Goal: Contribute content: Add original content to the website for others to see

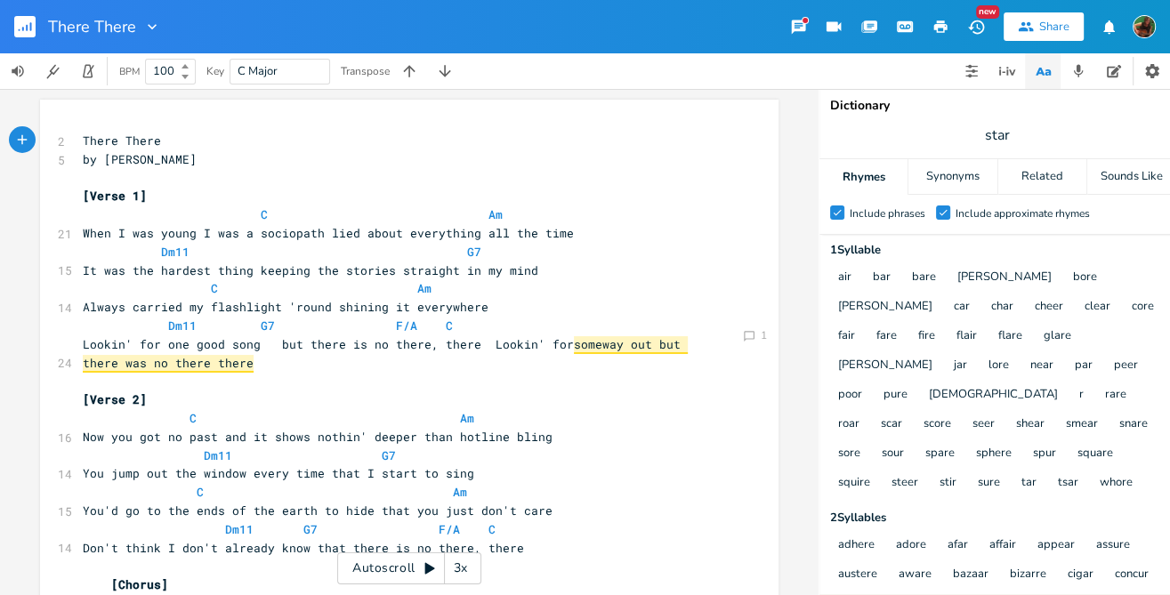
click at [17, 27] on rect "button" at bounding box center [24, 26] width 21 height 21
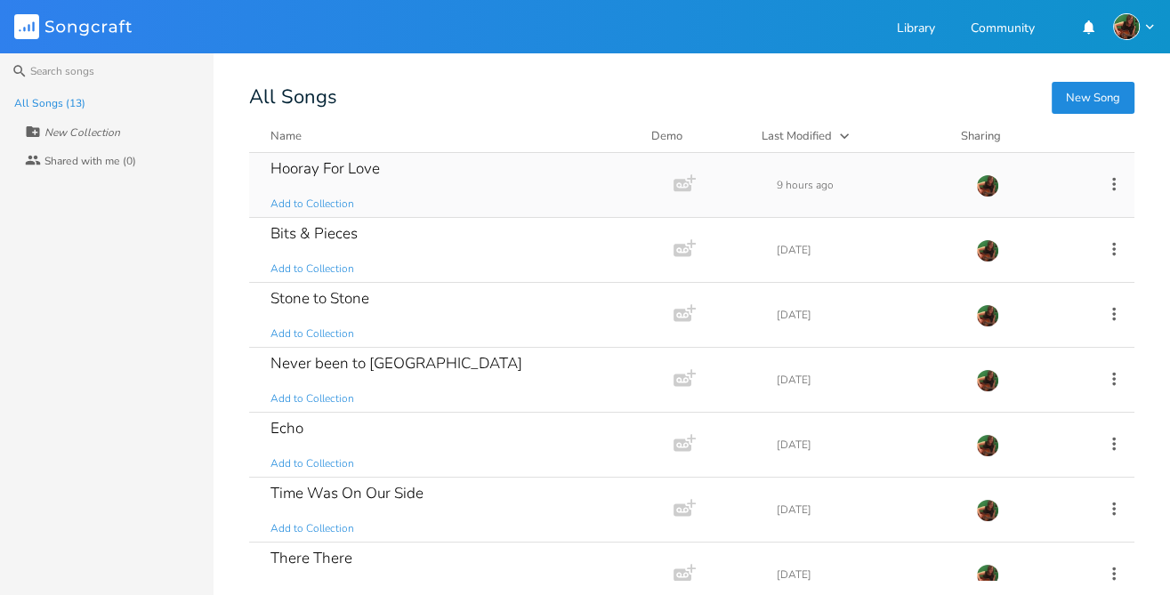
click at [359, 163] on div "Hooray For Love" at bounding box center [325, 168] width 109 height 15
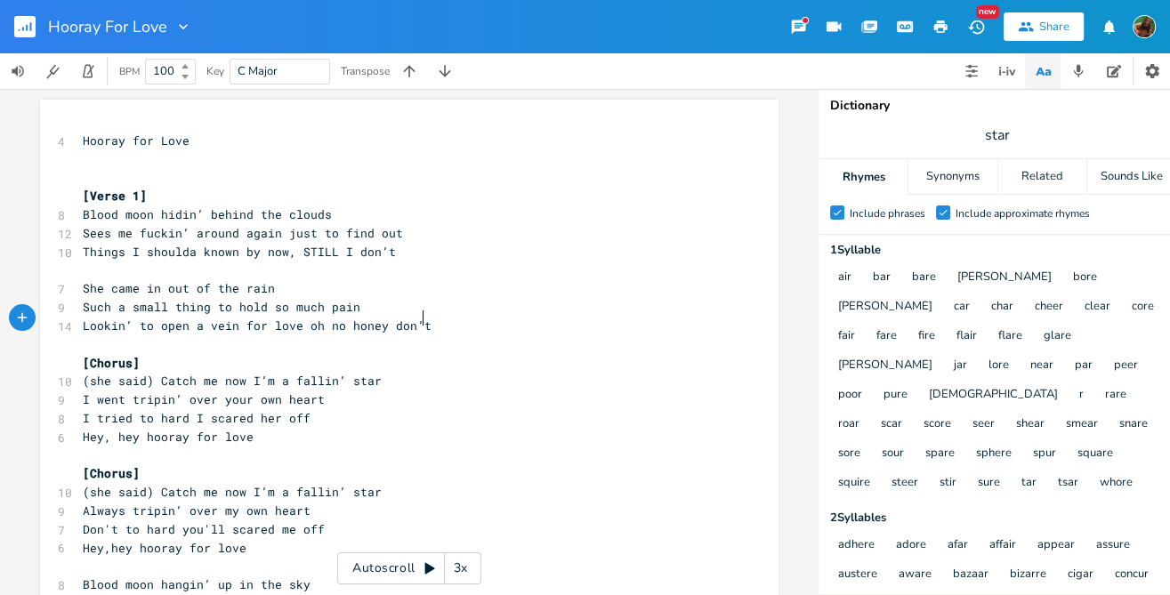
click at [433, 317] on pre "Lookin’ to open a vein for love oh no honey don’t" at bounding box center [400, 326] width 643 height 19
type textarea "Cafe"
type textarea "ge"
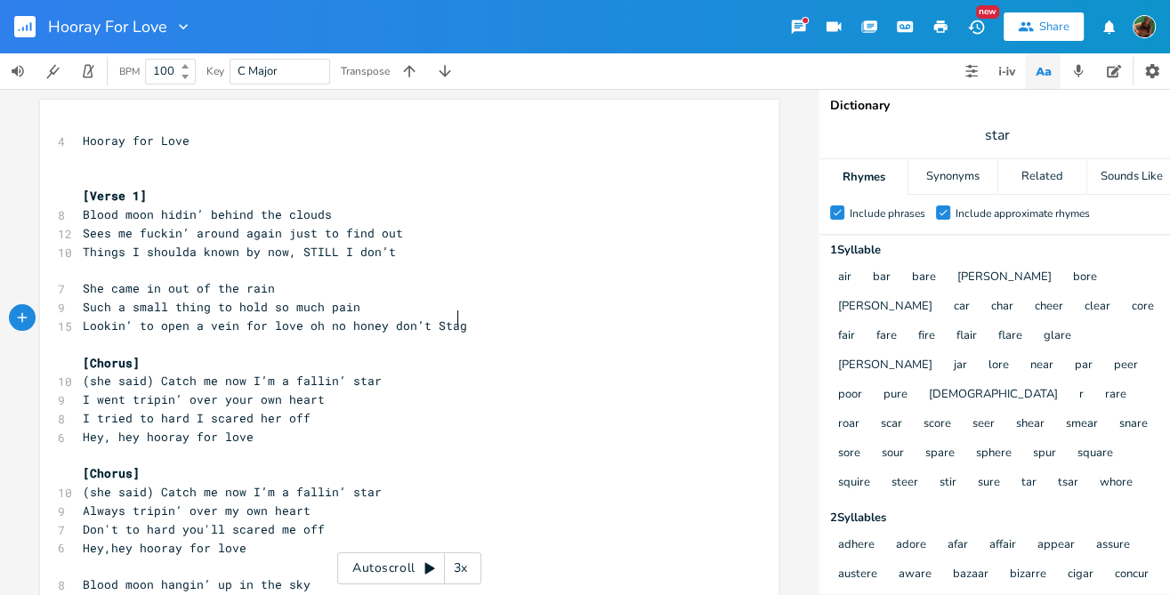
type textarea "Stage"
drag, startPoint x: 428, startPoint y: 317, endPoint x: 460, endPoint y: 319, distance: 32.1
click at [460, 319] on pre "Lookin’ to open a vein for love oh no honey don’t Stage" at bounding box center [400, 326] width 643 height 19
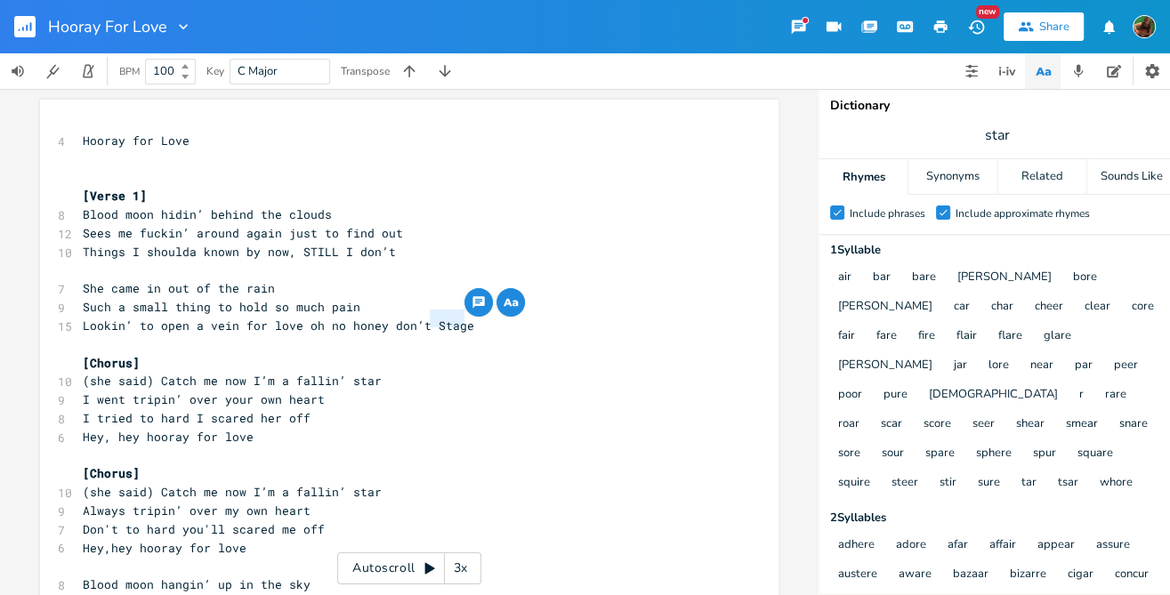
click at [513, 302] on icon "button" at bounding box center [510, 302] width 21 height 21
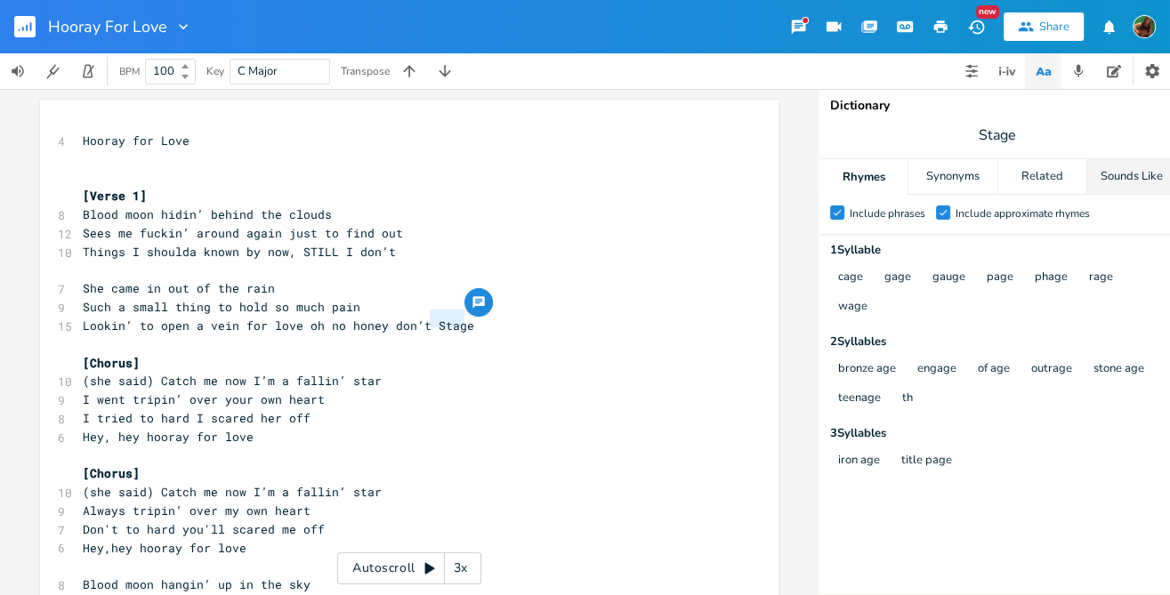
click at [1127, 170] on div "Sounds Like" at bounding box center [1132, 177] width 88 height 36
